Goal: Navigation & Orientation: Find specific page/section

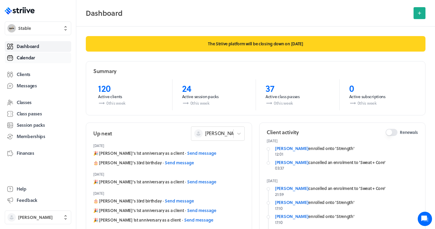
click at [31, 58] on span "Calendar" at bounding box center [26, 58] width 18 height 6
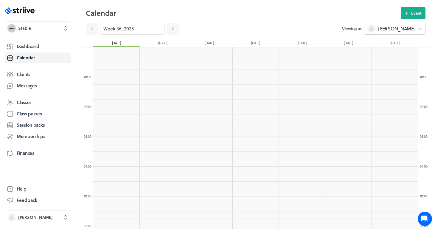
scroll to position [716, 325]
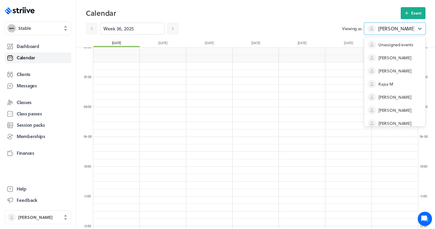
click at [387, 29] on span "[PERSON_NAME]" at bounding box center [396, 28] width 37 height 7
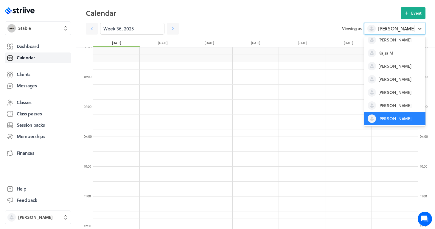
click at [332, 11] on h2 "Calendar" at bounding box center [243, 13] width 315 height 12
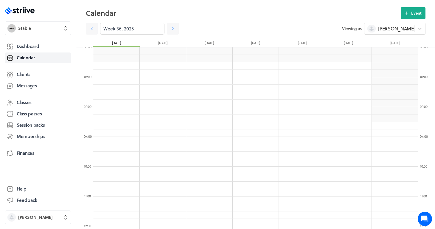
drag, startPoint x: 330, startPoint y: 1, endPoint x: 205, endPoint y: 10, distance: 125.6
click at [205, 10] on h2 "Calendar" at bounding box center [243, 13] width 315 height 12
click at [29, 135] on span "Memberships" at bounding box center [31, 136] width 29 height 6
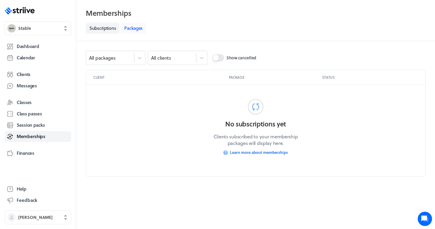
click at [136, 32] on link "Packages" at bounding box center [134, 28] width 26 height 11
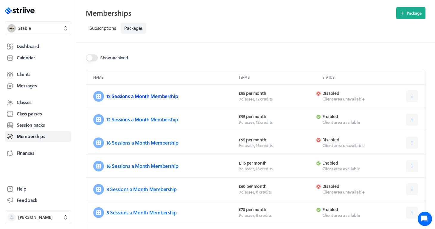
click at [146, 96] on link "12 Sessions a Month Membership" at bounding box center [142, 96] width 72 height 7
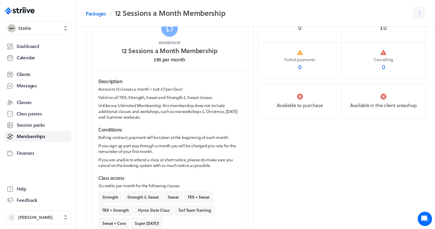
scroll to position [30, 0]
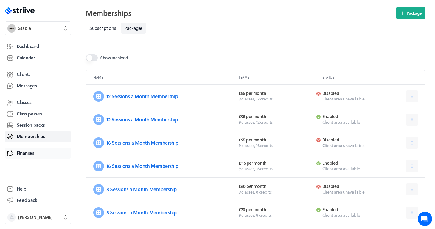
click at [24, 150] on span "Finances" at bounding box center [26, 153] width 18 height 6
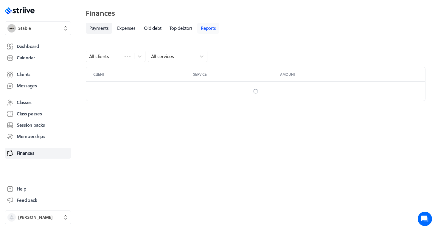
click at [216, 28] on link "Reports" at bounding box center [208, 28] width 22 height 11
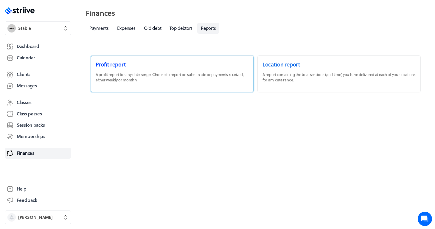
click at [147, 85] on link at bounding box center [172, 74] width 163 height 36
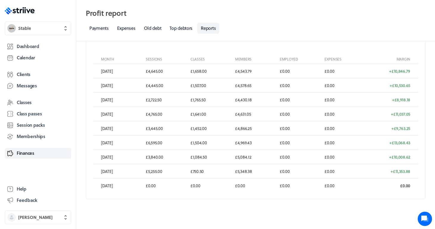
scroll to position [146, 0]
